Goal: Find specific fact: Find specific fact

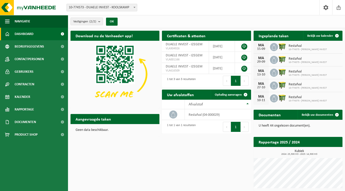
click at [19, 58] on span "Contactpersonen" at bounding box center [29, 59] width 29 height 13
click at [39, 70] on link "Gebruikers" at bounding box center [34, 71] width 68 height 13
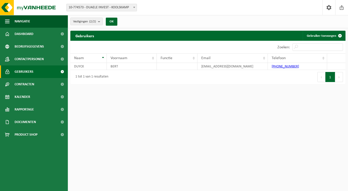
click at [64, 50] on span at bounding box center [62, 46] width 11 height 13
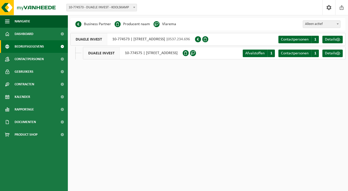
click at [329, 55] on span "Details" at bounding box center [330, 53] width 11 height 4
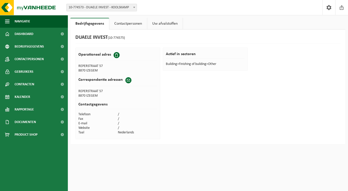
click at [24, 21] on span "Navigatie" at bounding box center [23, 21] width 16 height 13
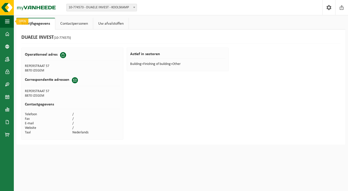
click at [10, 23] on button "Navigatie" at bounding box center [7, 21] width 14 height 13
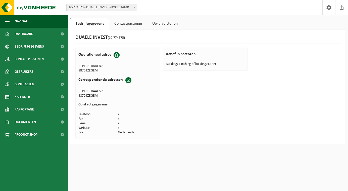
click at [179, 89] on div "DUAELE INVEST (10-774575) Operationeel adres REPERSTRAAT 57 8870 IZEGEM Corresp…" at bounding box center [207, 86] width 275 height 115
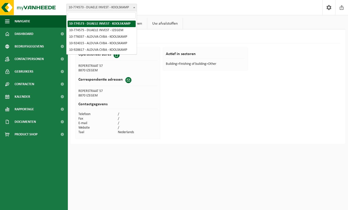
click at [135, 7] on b at bounding box center [134, 7] width 2 height 1
click at [197, 109] on div "DUAELE INVEST (10-774575) Operationeel adres REPERSTRAAT 57 8870 IZEGEM Corresp…" at bounding box center [207, 86] width 275 height 115
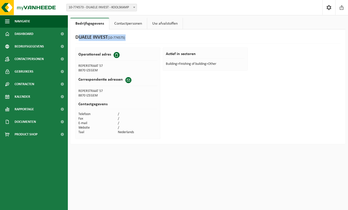
drag, startPoint x: 140, startPoint y: 39, endPoint x: 75, endPoint y: 39, distance: 64.1
click at [75, 39] on div "DUAELE INVEST (10-774575)" at bounding box center [207, 38] width 265 height 9
drag, startPoint x: 75, startPoint y: 39, endPoint x: 68, endPoint y: 45, distance: 9.7
click at [68, 45] on div "Bedrijfsgegevens Contactpersonen Uw afvalstoffen DUAELE INVEST (10-774575) Oper…" at bounding box center [208, 82] width 280 height 129
copy div "DUAELE INVEST (10-774575) Operationeel adres REPERSTRAAT 57 8870 IZEGEM"
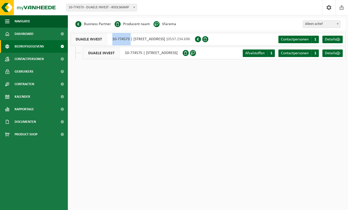
drag, startPoint x: 111, startPoint y: 38, endPoint x: 131, endPoint y: 38, distance: 19.9
click at [131, 38] on div "DUAELE INVEST 10-774573 | ZWEVEZEELSESTRAAT 72, 8851 KOOLSKAMP | 0537.234.696" at bounding box center [132, 39] width 125 height 13
drag, startPoint x: 131, startPoint y: 38, endPoint x: 143, endPoint y: 53, distance: 19.5
click at [143, 53] on div "DUAELE INVEST 10-774575 | REPERSTRAAT 57, 8870 IZEGEM" at bounding box center [133, 53] width 100 height 13
copy div "10-774575"
